Goal: Task Accomplishment & Management: Manage account settings

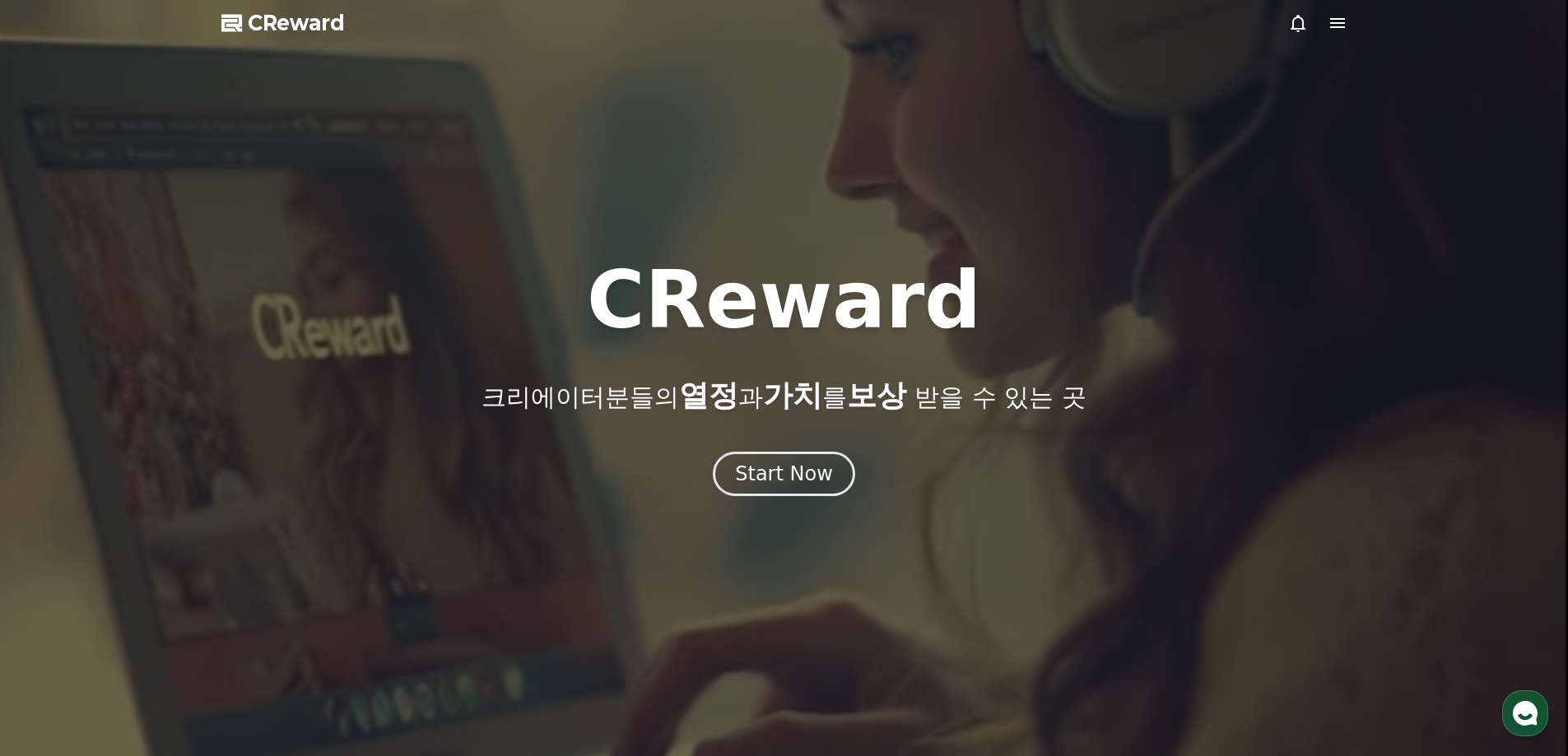
click at [1329, 25] on icon at bounding box center [1336, 22] width 20 height 20
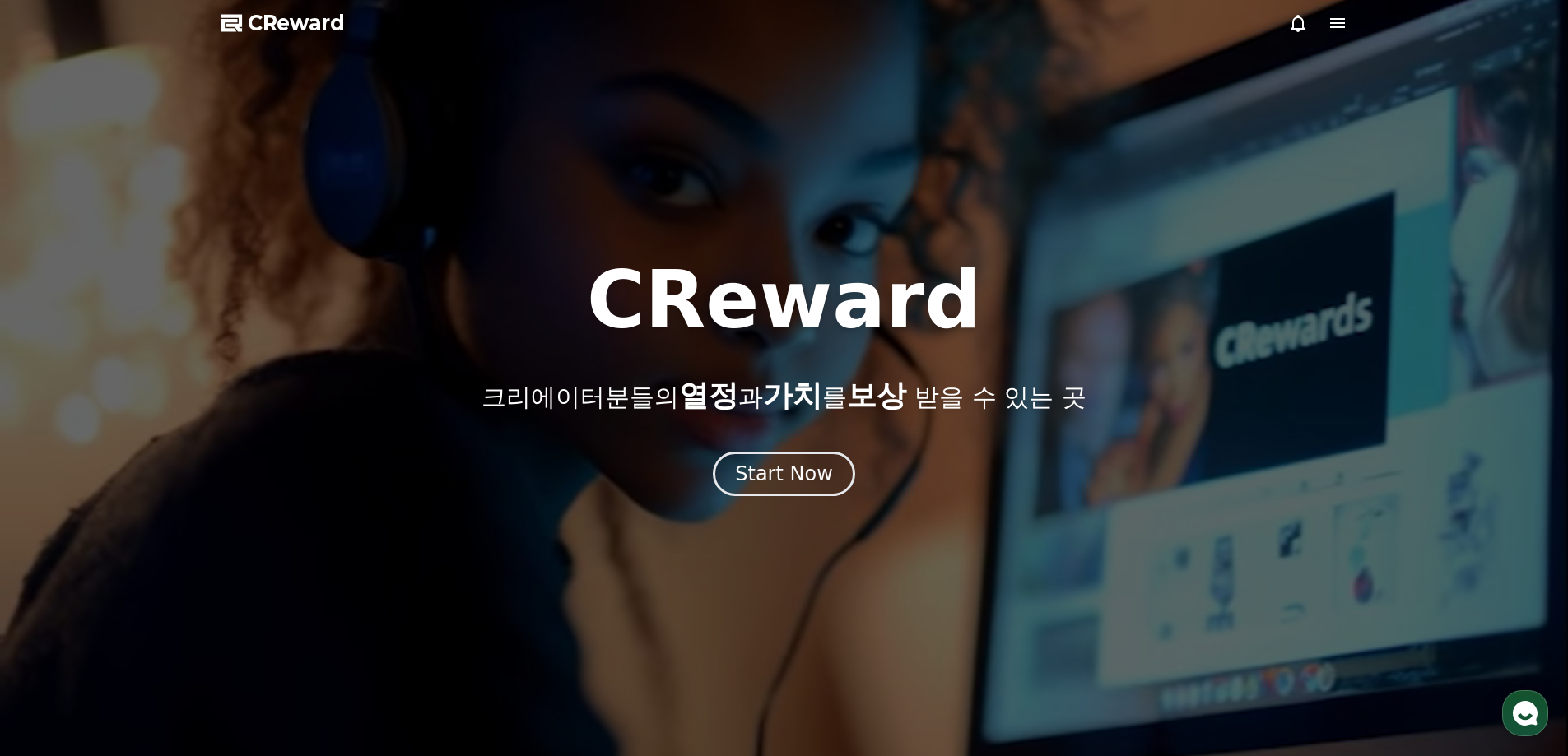
click at [1342, 15] on icon at bounding box center [1336, 22] width 20 height 20
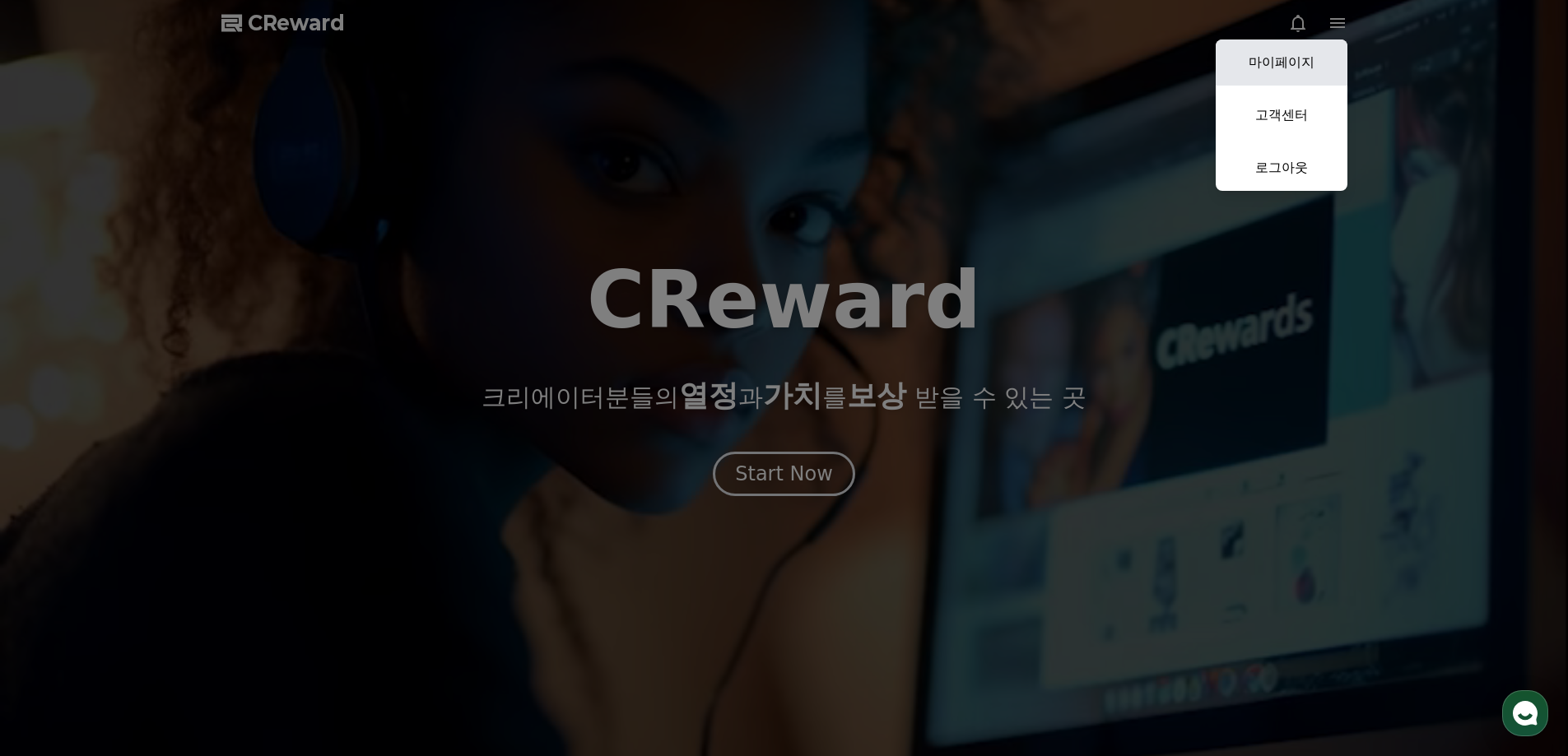
click at [1300, 59] on link "마이페이지" at bounding box center [1280, 62] width 132 height 46
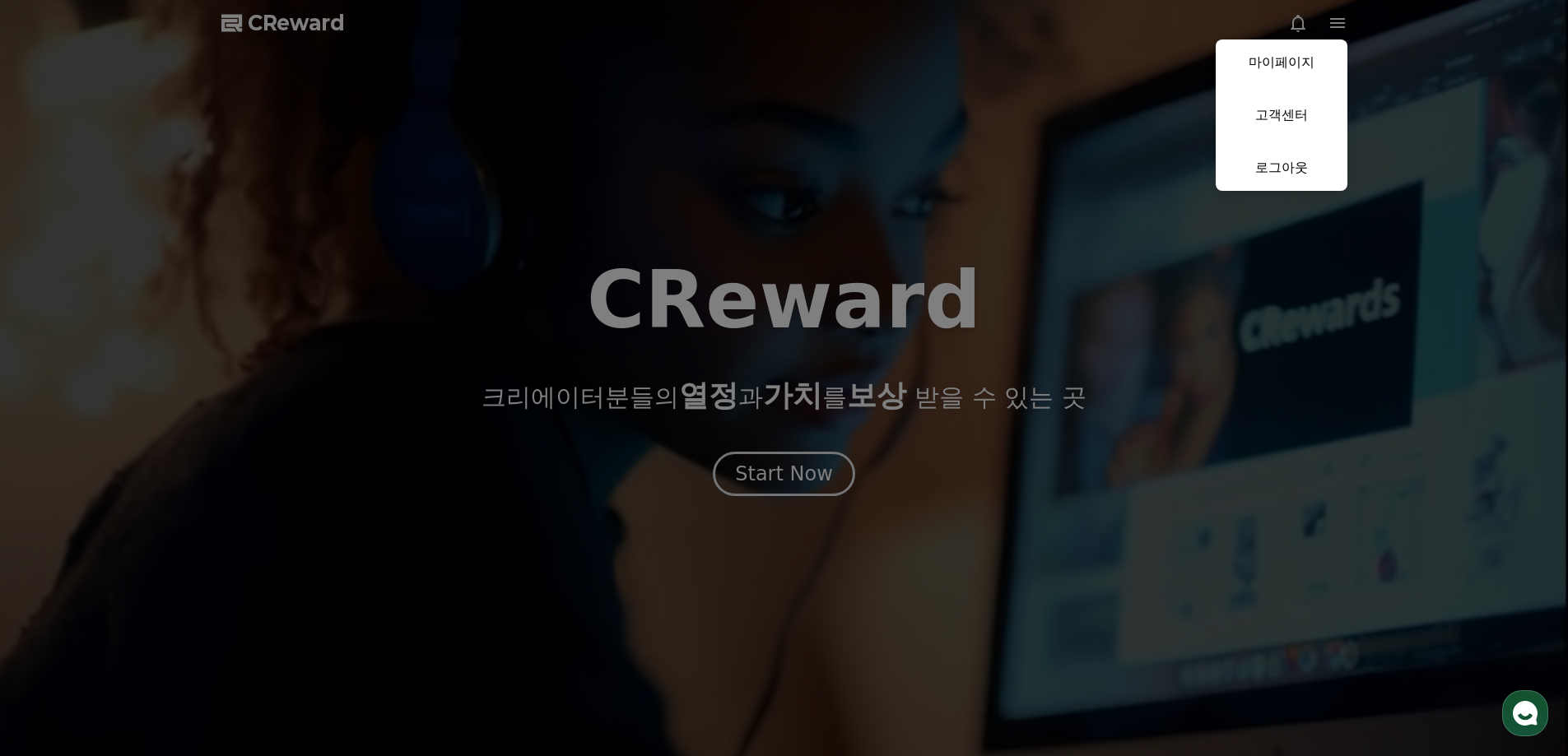
select select "**********"
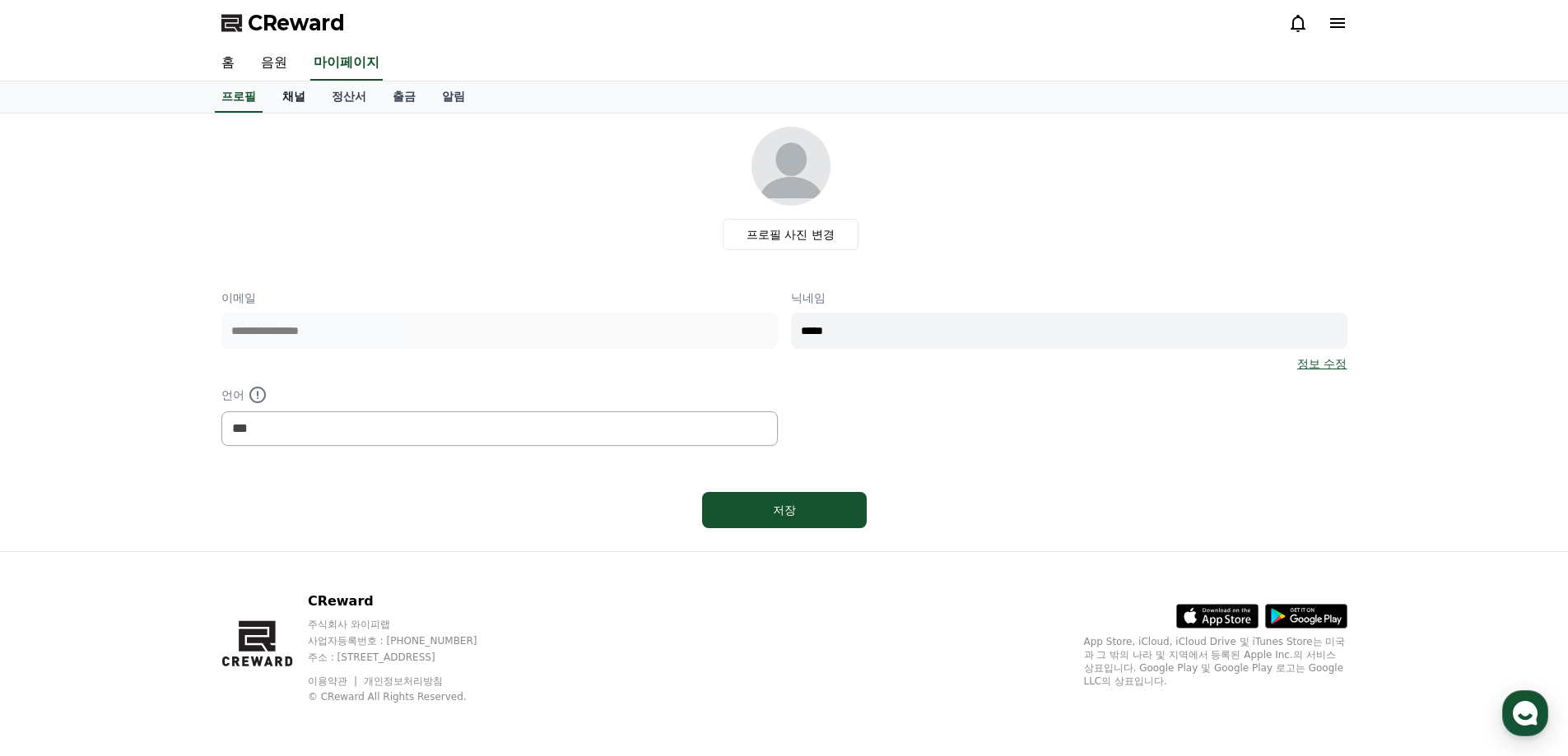
click at [305, 100] on link "채널" at bounding box center [293, 96] width 49 height 31
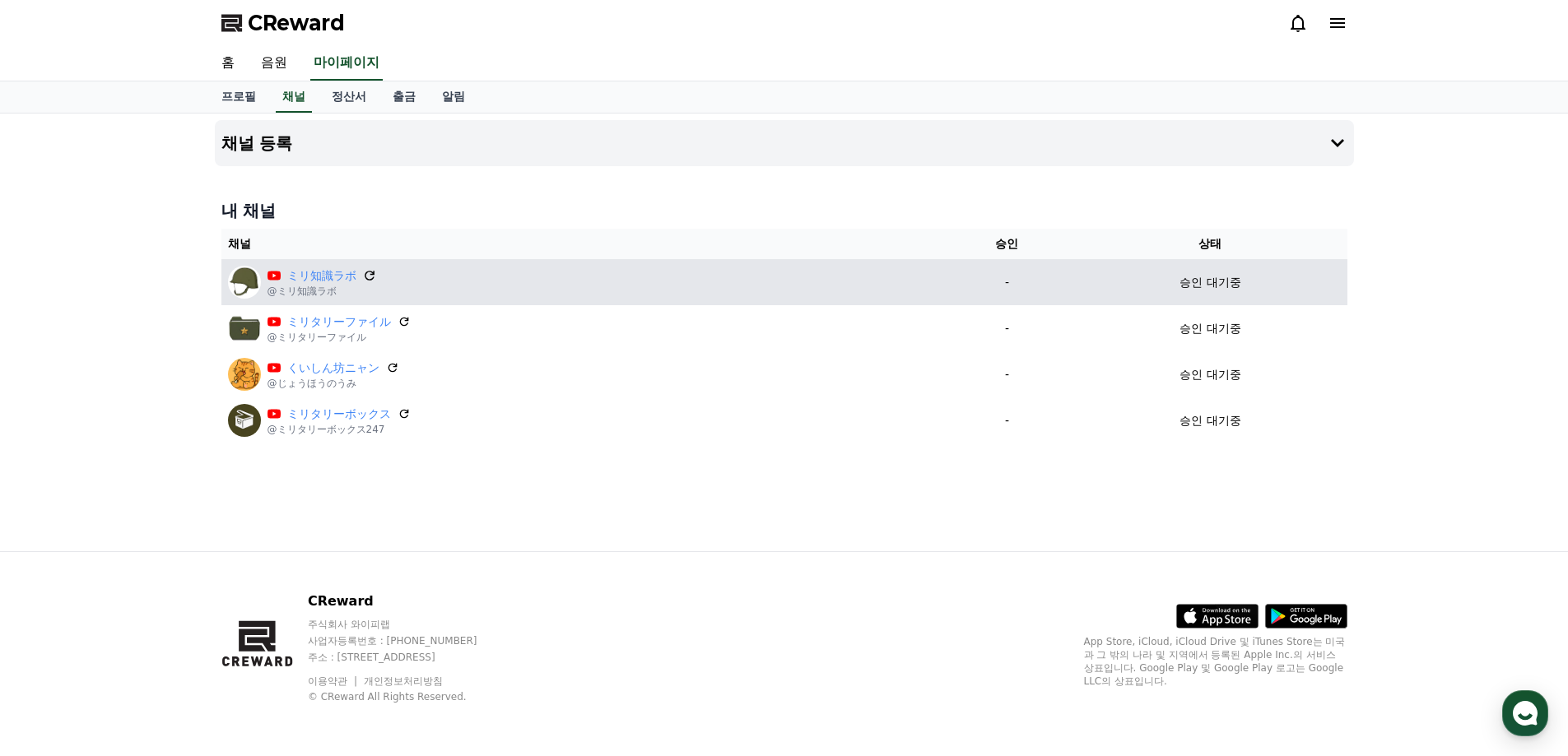
click at [368, 272] on icon at bounding box center [369, 275] width 10 height 10
